Goal: Task Accomplishment & Management: Use online tool/utility

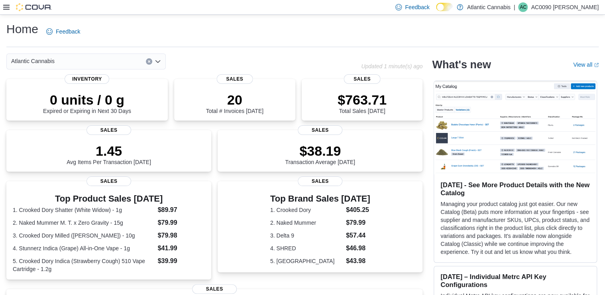
click at [4, 5] on icon at bounding box center [6, 7] width 6 height 5
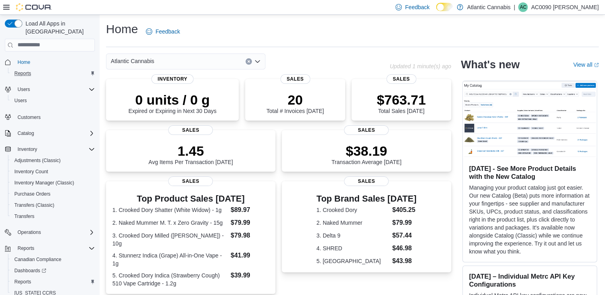
click at [37, 69] on div "Reports" at bounding box center [53, 74] width 84 height 10
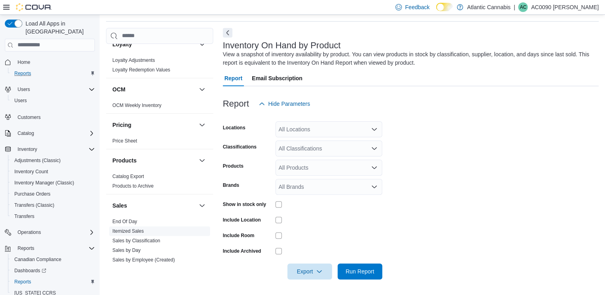
scroll to position [383, 0]
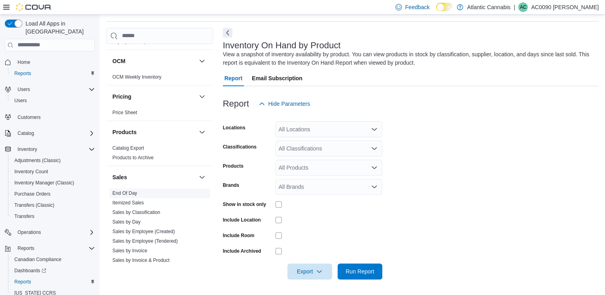
click at [133, 191] on link "End Of Day" at bounding box center [124, 193] width 25 height 6
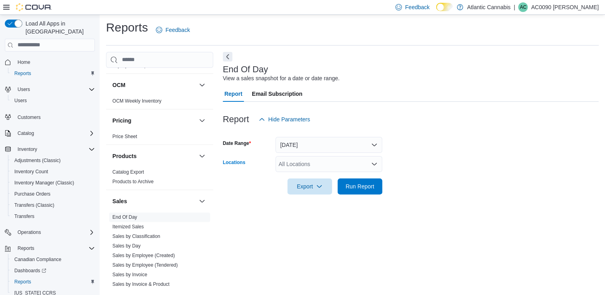
click at [286, 162] on div "All Locations" at bounding box center [329, 164] width 107 height 16
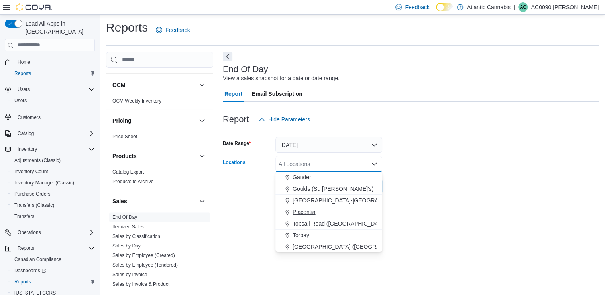
scroll to position [47, 0]
drag, startPoint x: 313, startPoint y: 236, endPoint x: 322, endPoint y: 207, distance: 29.6
click at [313, 235] on div "Torbay" at bounding box center [328, 234] width 97 height 8
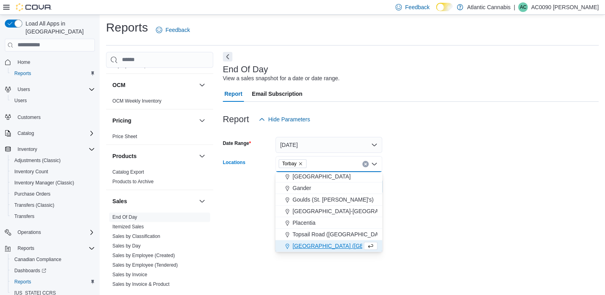
drag, startPoint x: 393, startPoint y: 182, endPoint x: 440, endPoint y: 185, distance: 47.5
click at [414, 185] on form "Date Range [DATE] Locations [GEOGRAPHIC_DATA] Combo box. Selected. [GEOGRAPHIC_…" at bounding box center [411, 160] width 376 height 67
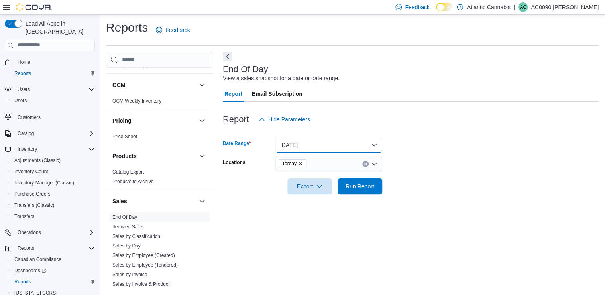
click at [335, 145] on button "[DATE]" at bounding box center [329, 145] width 107 height 16
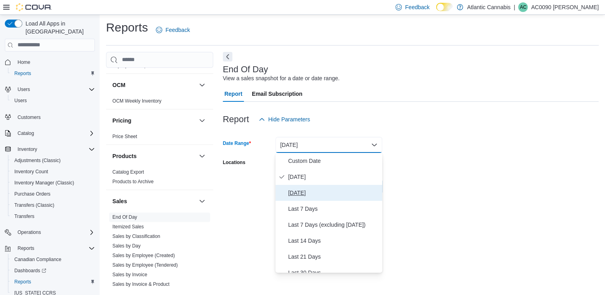
click at [316, 195] on span "[DATE]" at bounding box center [333, 193] width 91 height 10
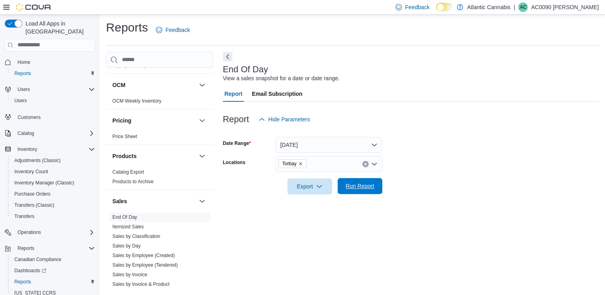
click at [357, 185] on span "Run Report" at bounding box center [360, 186] width 29 height 8
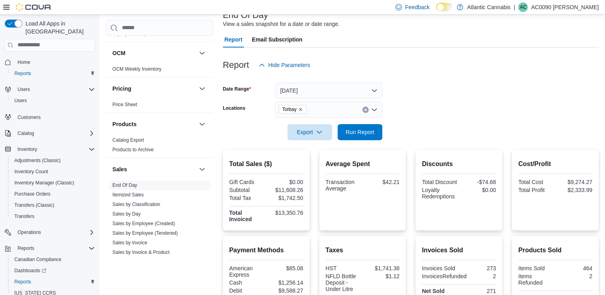
scroll to position [2, 0]
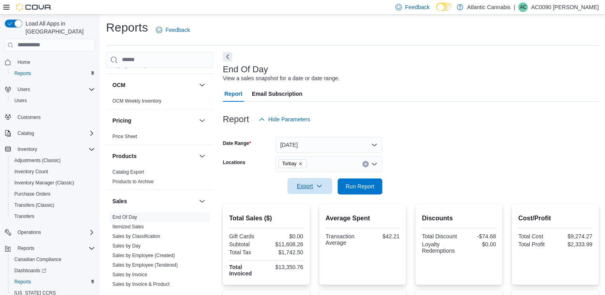
drag, startPoint x: 306, startPoint y: 189, endPoint x: 301, endPoint y: 184, distance: 7.1
click at [301, 184] on span "Export" at bounding box center [309, 186] width 35 height 16
click at [311, 217] on span "Export to Pdf" at bounding box center [311, 218] width 36 height 6
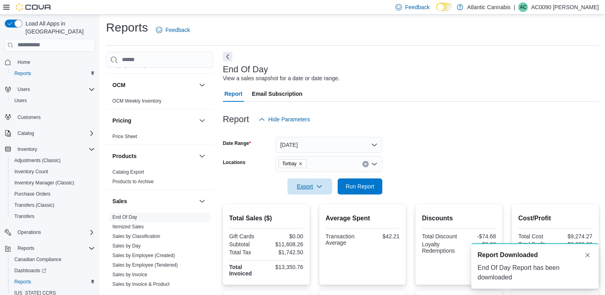
scroll to position [0, 0]
